Goal: Information Seeking & Learning: Learn about a topic

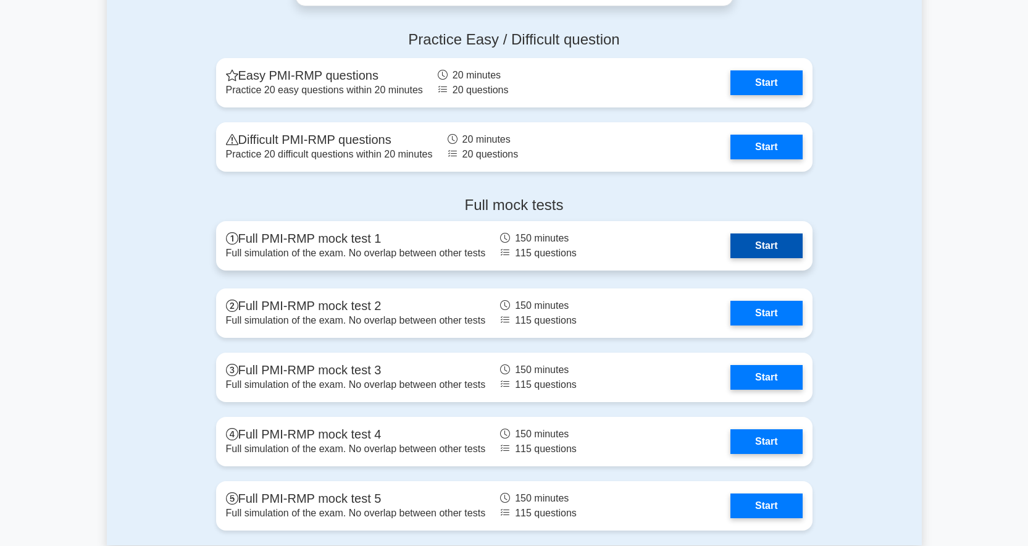
scroll to position [2536, 0]
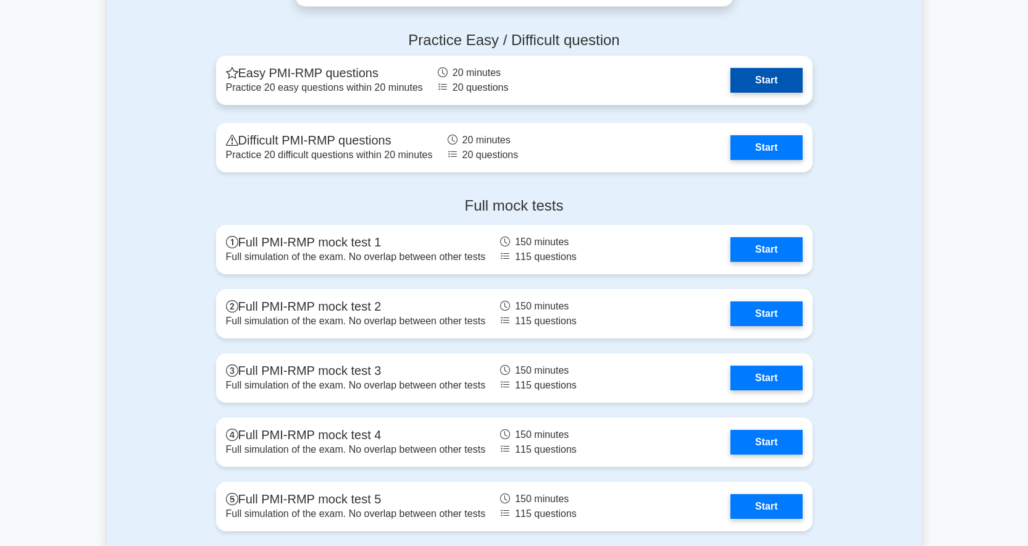
click at [769, 83] on link "Start" at bounding box center [767, 80] width 72 height 25
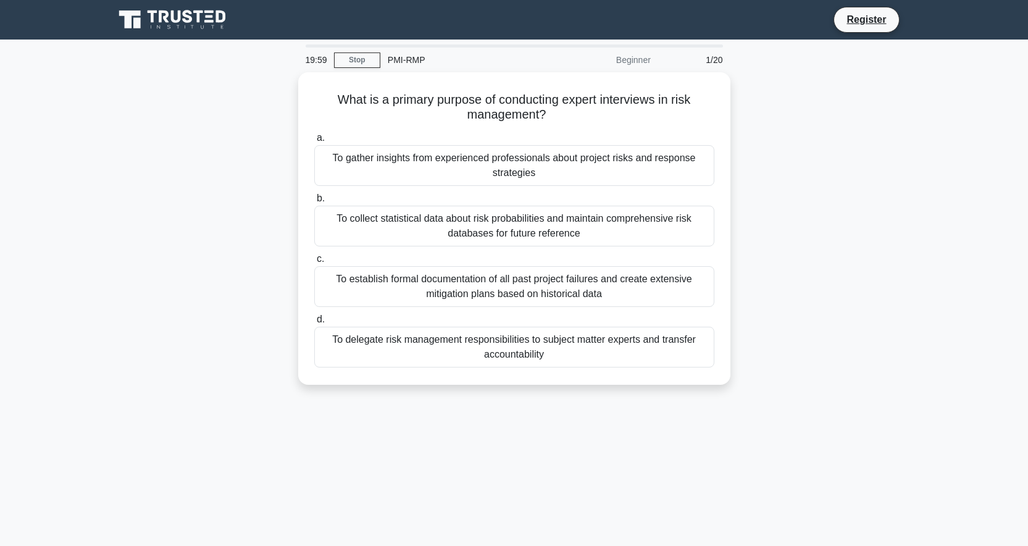
click at [835, 219] on div "What is a primary purpose of conducting expert interviews in risk management? .…" at bounding box center [514, 235] width 815 height 327
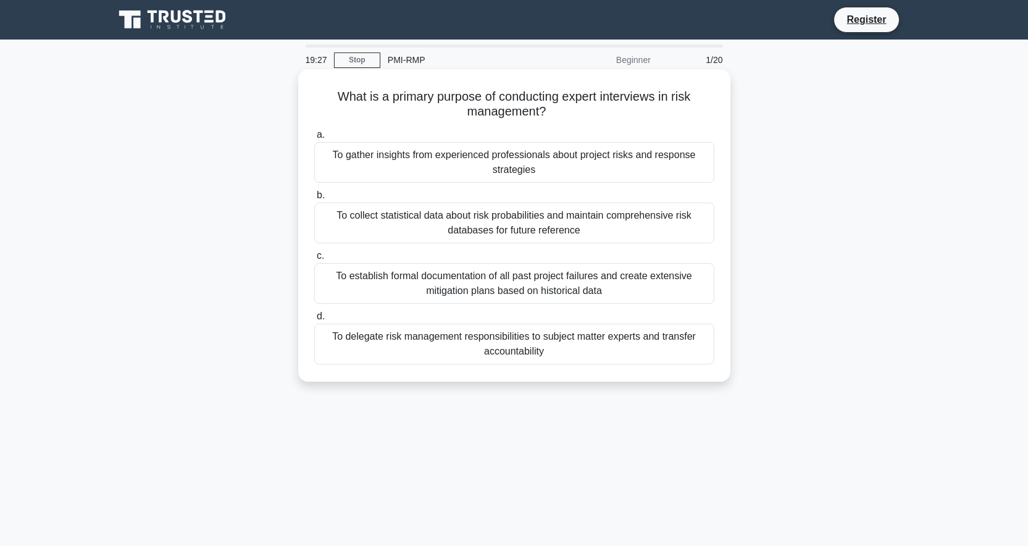
click at [413, 160] on div "To gather insights from experienced professionals about project risks and respo…" at bounding box center [514, 162] width 400 height 41
click at [314, 139] on input "a. To gather insights from experienced professionals about project risks and re…" at bounding box center [314, 135] width 0 height 8
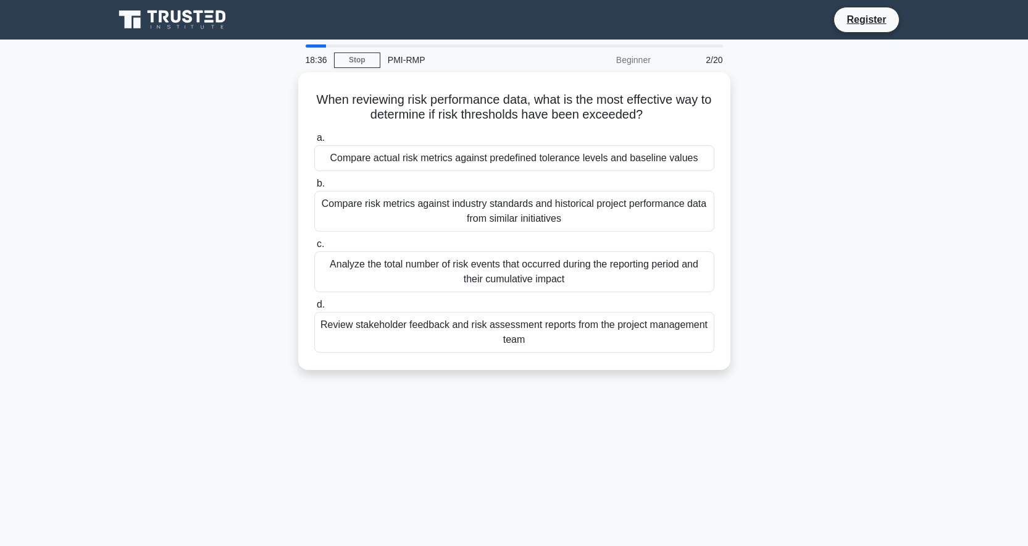
click at [207, 21] on icon at bounding box center [209, 21] width 9 height 2
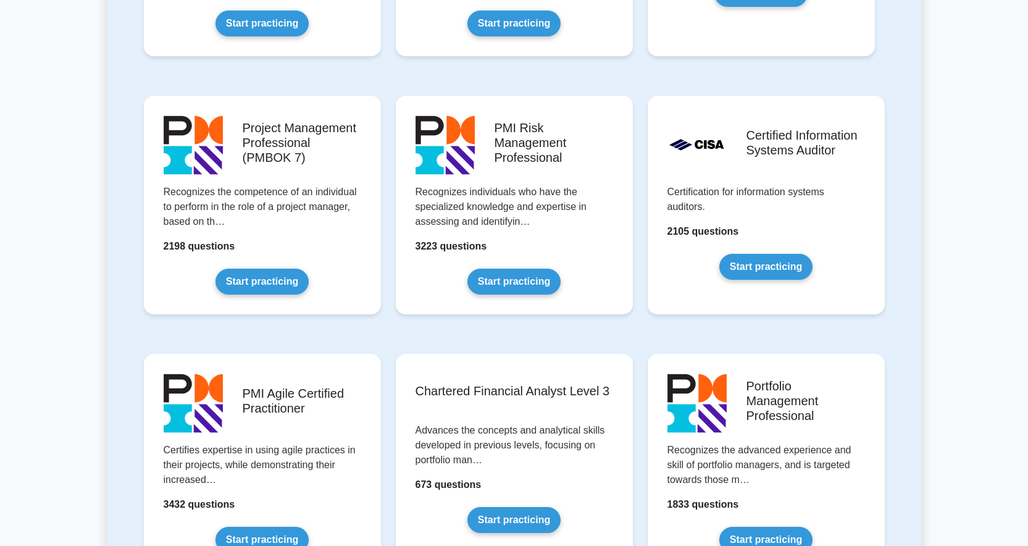
scroll to position [1009, 0]
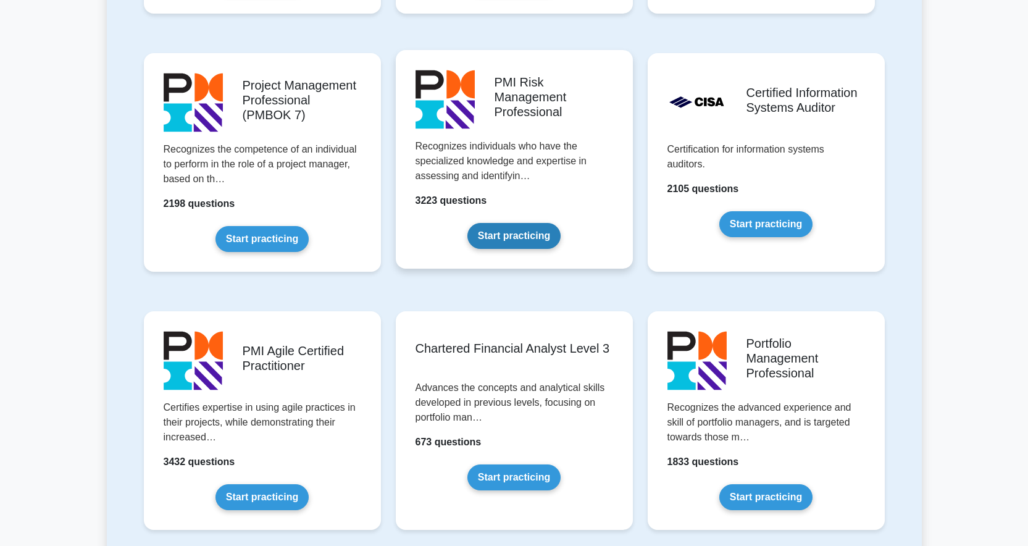
click at [499, 223] on link "Start practicing" at bounding box center [513, 236] width 93 height 26
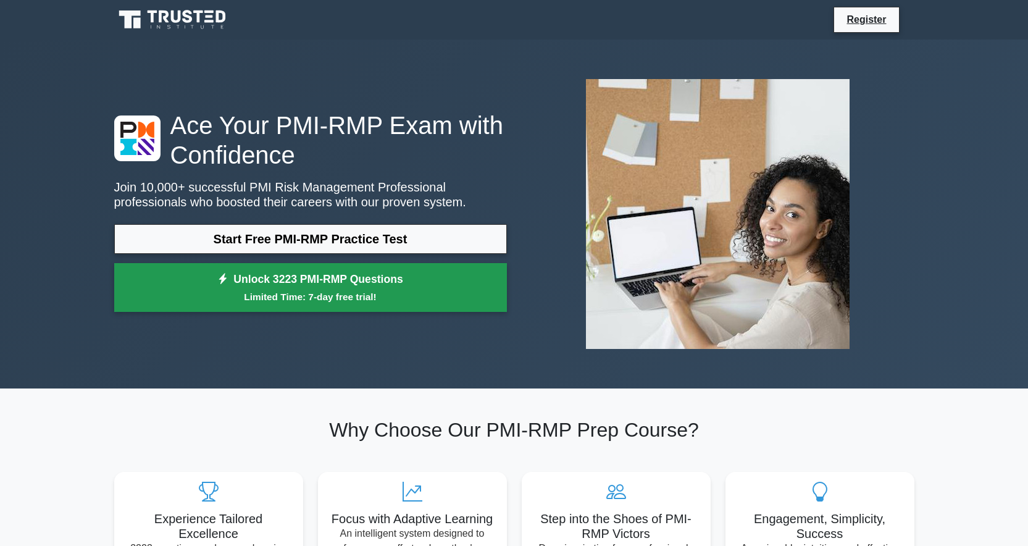
click at [437, 291] on small "Limited Time: 7-day free trial!" at bounding box center [311, 297] width 362 height 14
